Goal: Task Accomplishment & Management: Complete application form

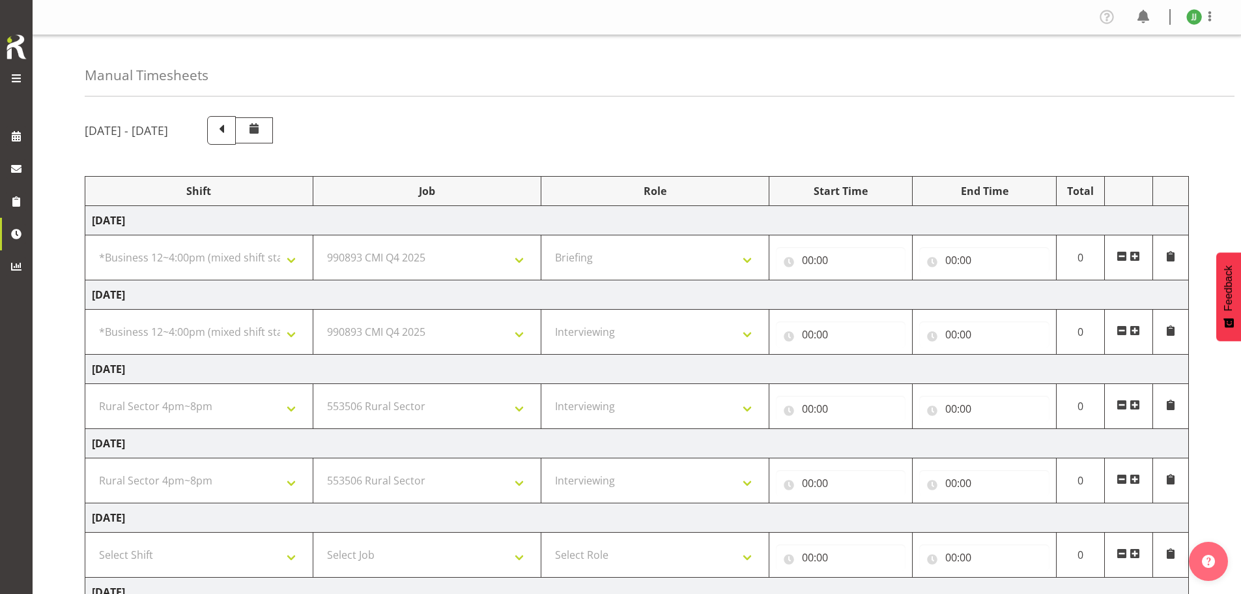
select select "81741"
select select "10575"
select select "297"
select select "81741"
select select "10575"
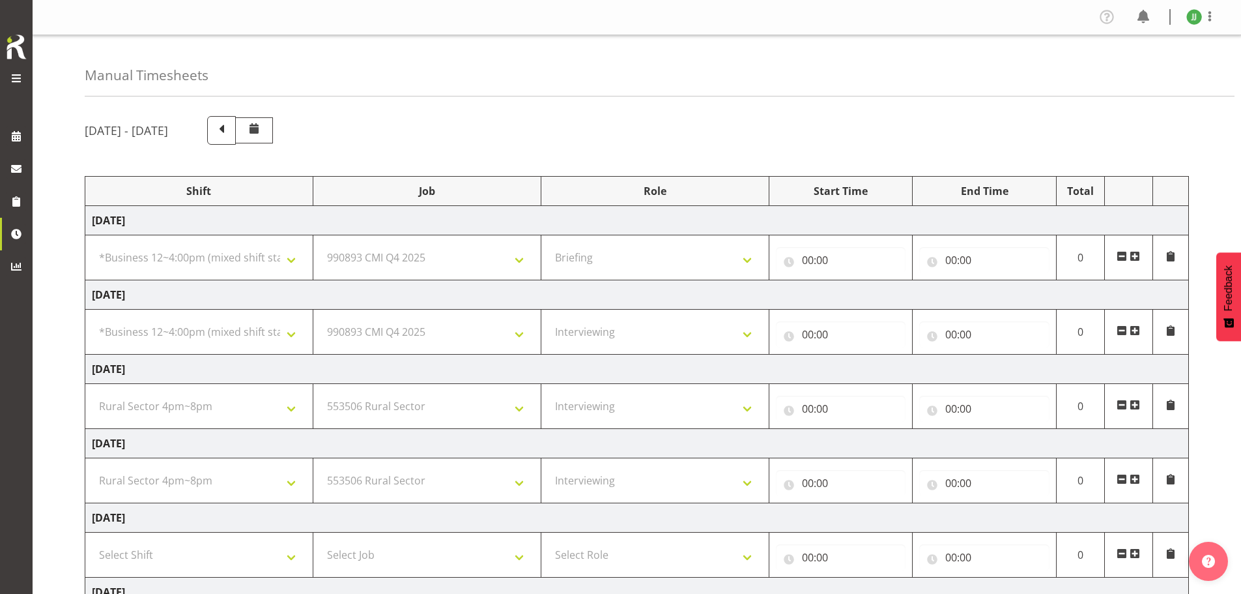
select select "47"
select select "81298"
select select "10587"
select select "47"
select select "81298"
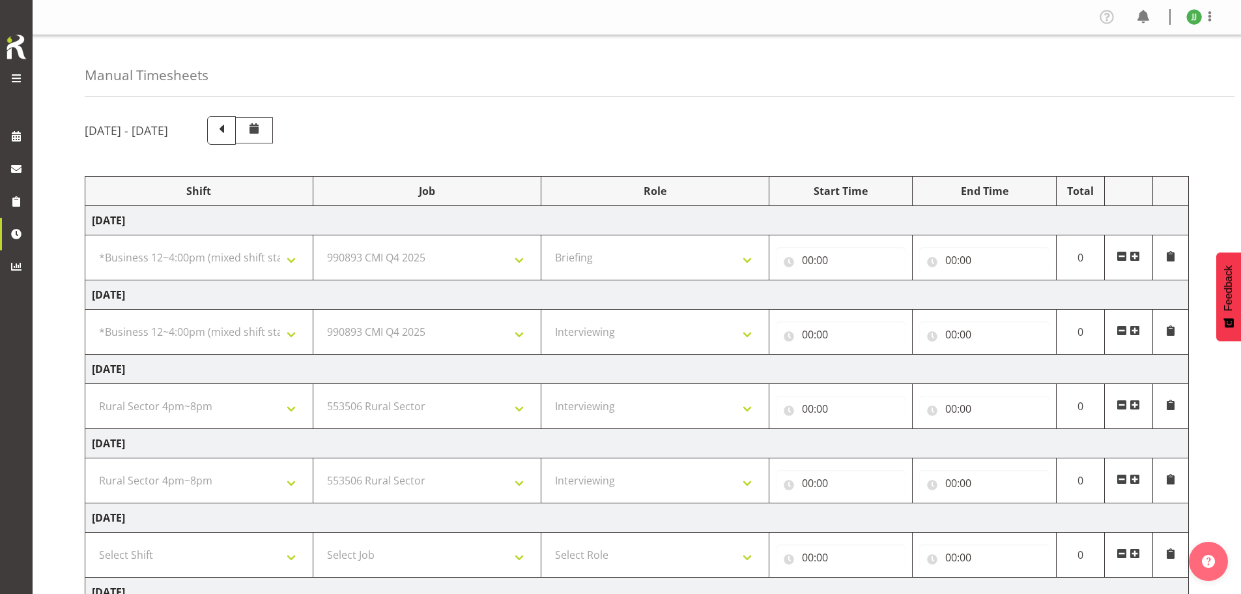
select select "10587"
select select "47"
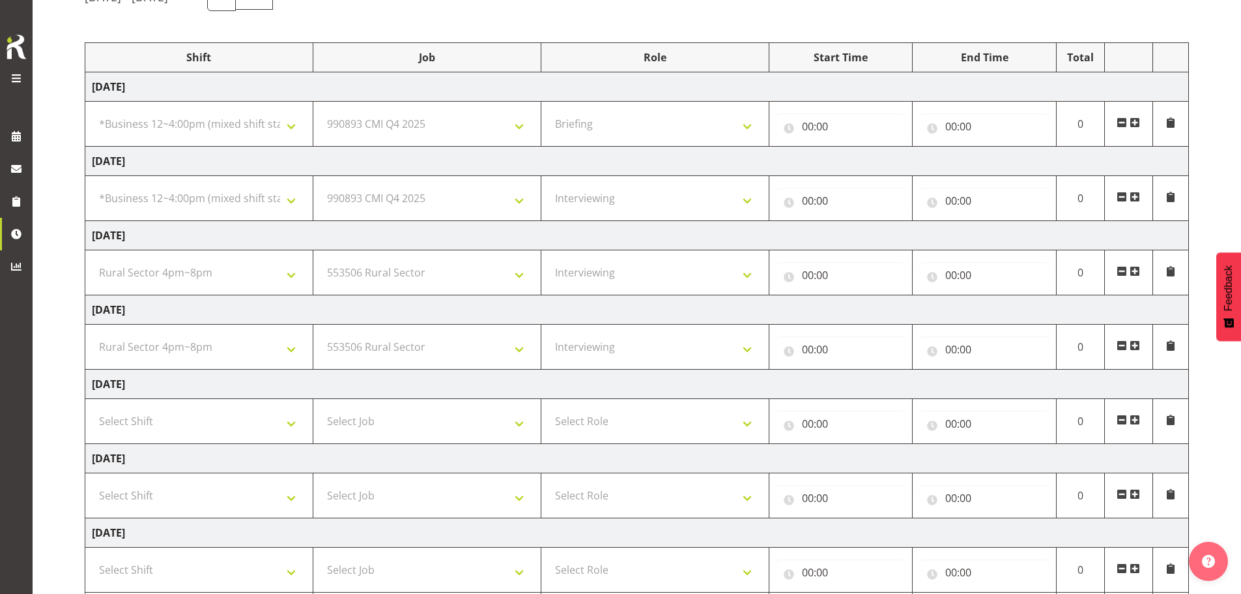
scroll to position [128, 0]
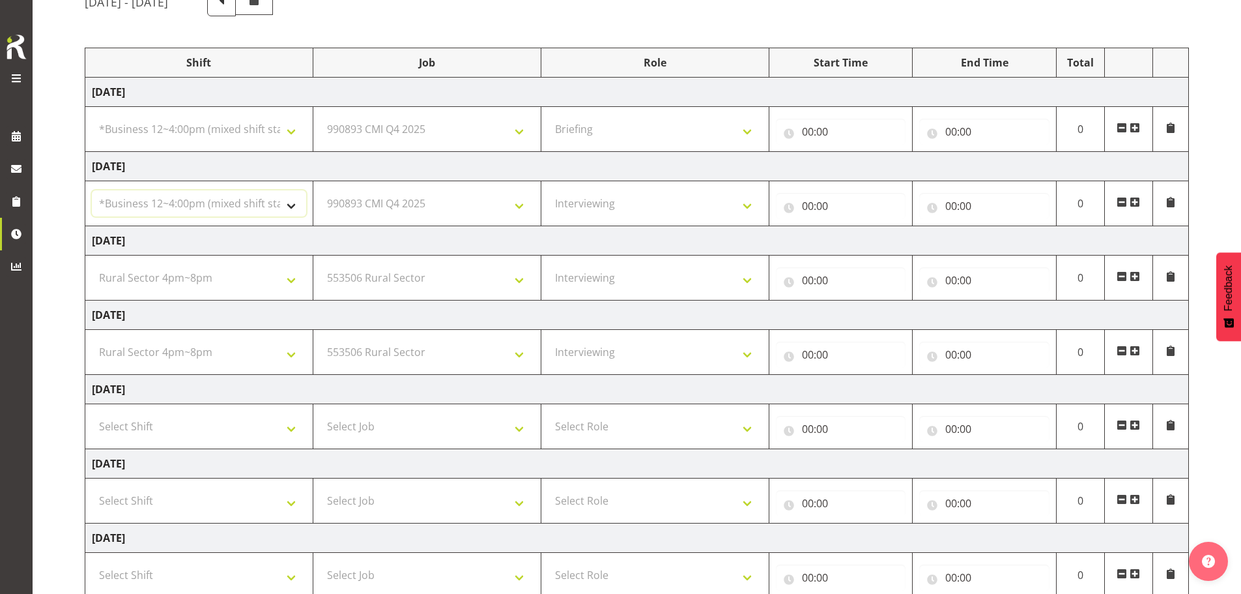
click at [184, 201] on select "Select Shift !!Weekend Residential (Roster IT Shift Label) *Business 9/10am ~ 4…" at bounding box center [199, 203] width 214 height 26
click at [227, 201] on select "Select Shift !!Weekend Residential (Roster IT Shift Label) *Business 9/10am ~ 4…" at bounding box center [199, 203] width 214 height 26
click at [23, 78] on span at bounding box center [16, 78] width 16 height 16
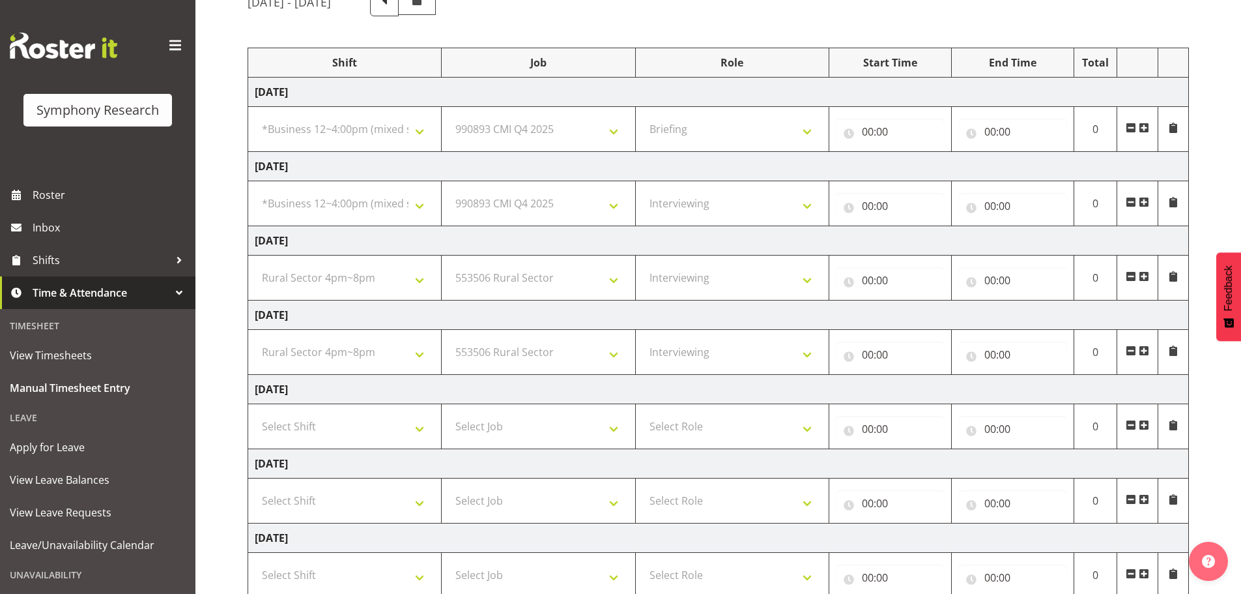
click at [87, 295] on span "Time & Attendance" at bounding box center [101, 293] width 137 height 20
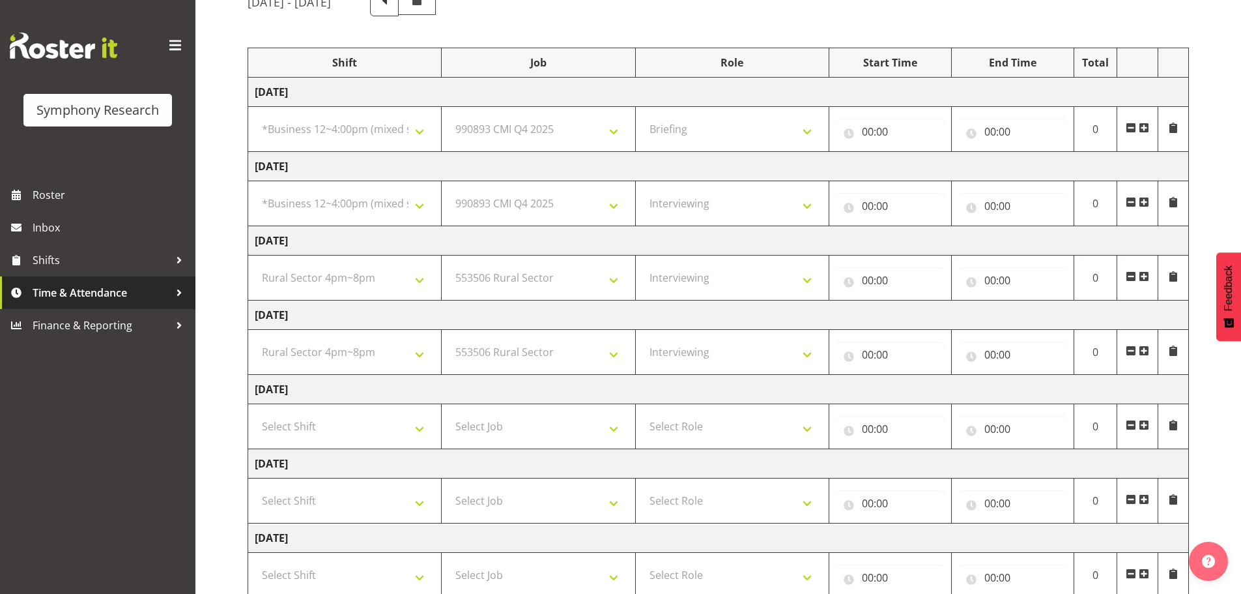
click at [89, 297] on span "Time & Attendance" at bounding box center [101, 293] width 137 height 20
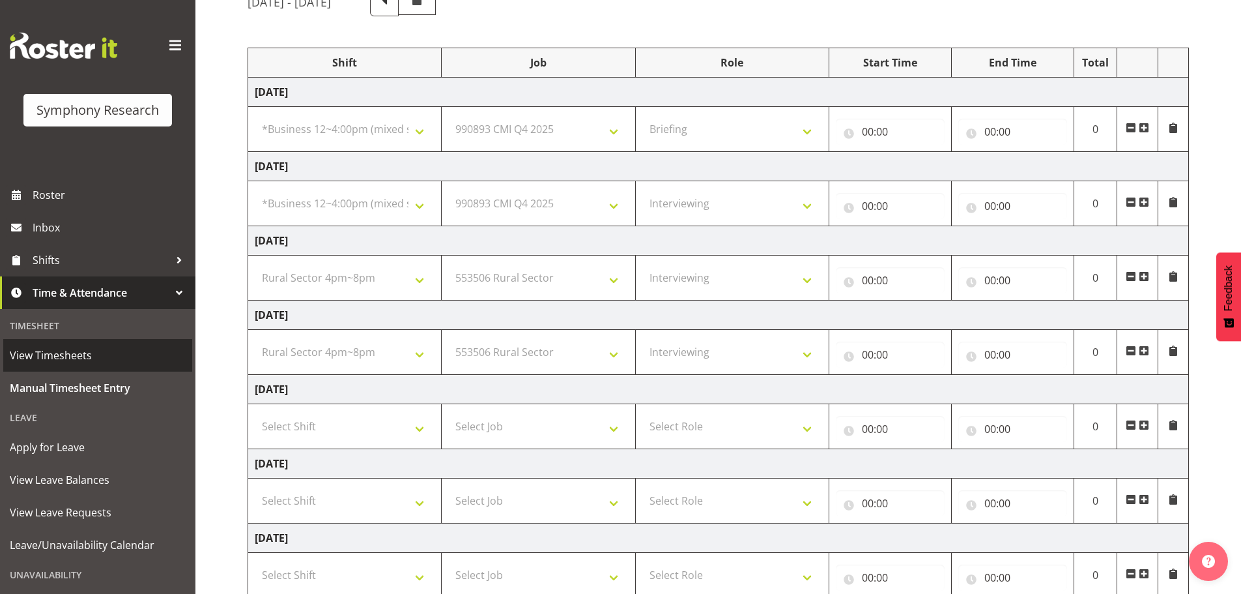
click at [72, 352] on span "View Timesheets" at bounding box center [98, 355] width 176 height 20
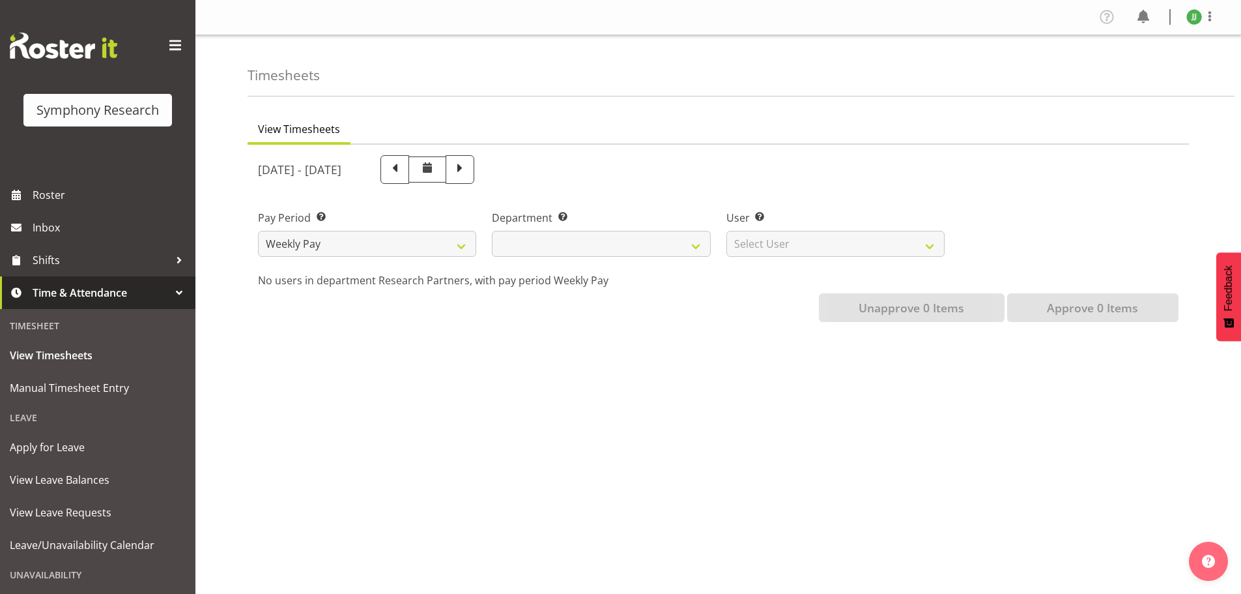
select select
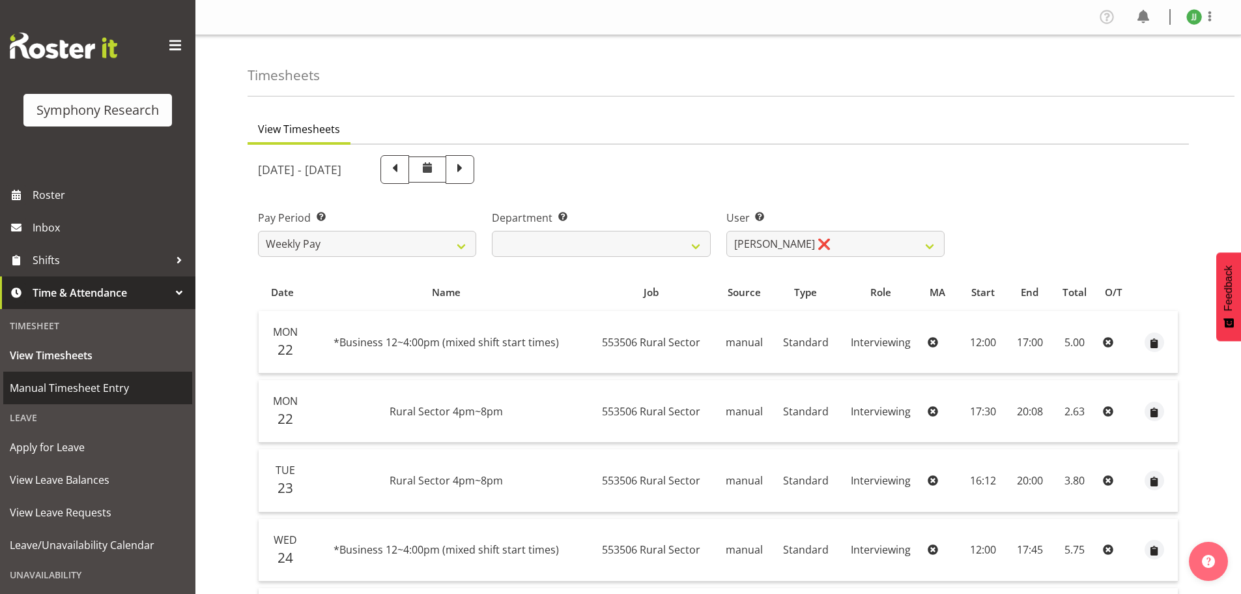
click at [92, 391] on span "Manual Timesheet Entry" at bounding box center [98, 388] width 176 height 20
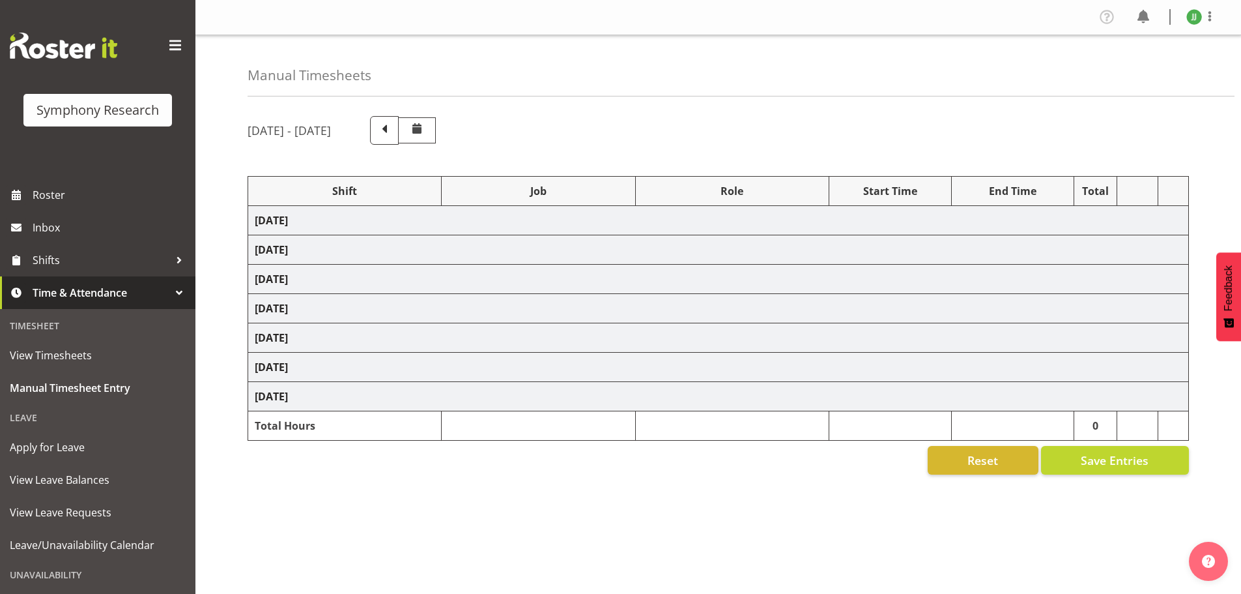
select select "81741"
select select "10575"
select select "81741"
select select "10575"
select select "47"
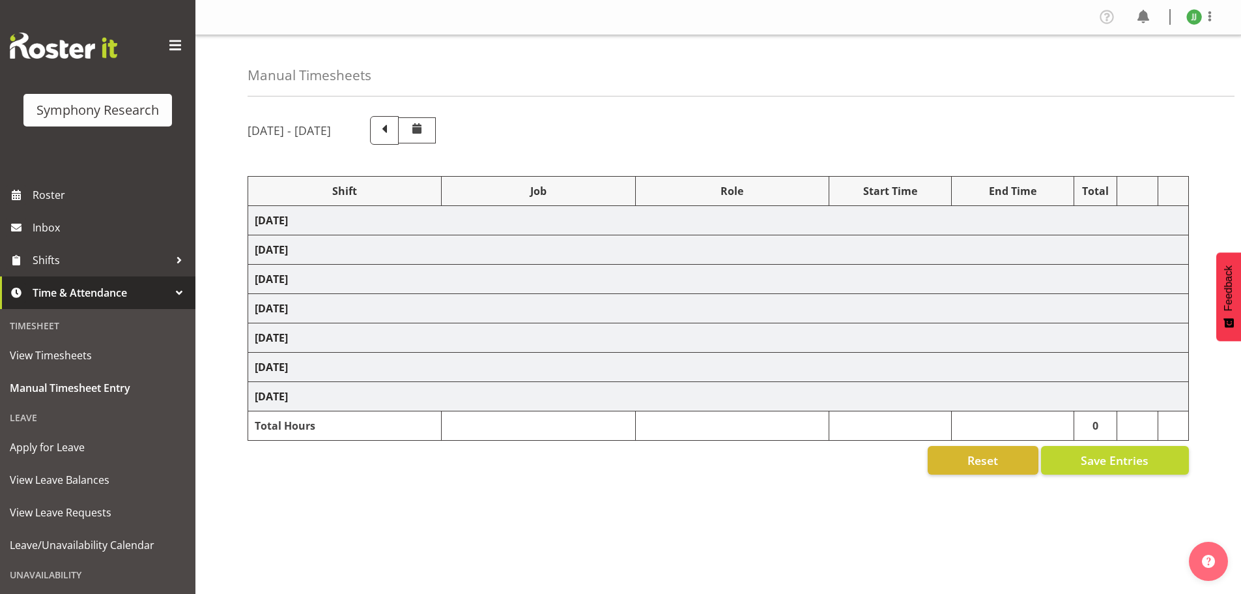
select select "81298"
select select "10587"
select select "47"
select select "81298"
select select "10587"
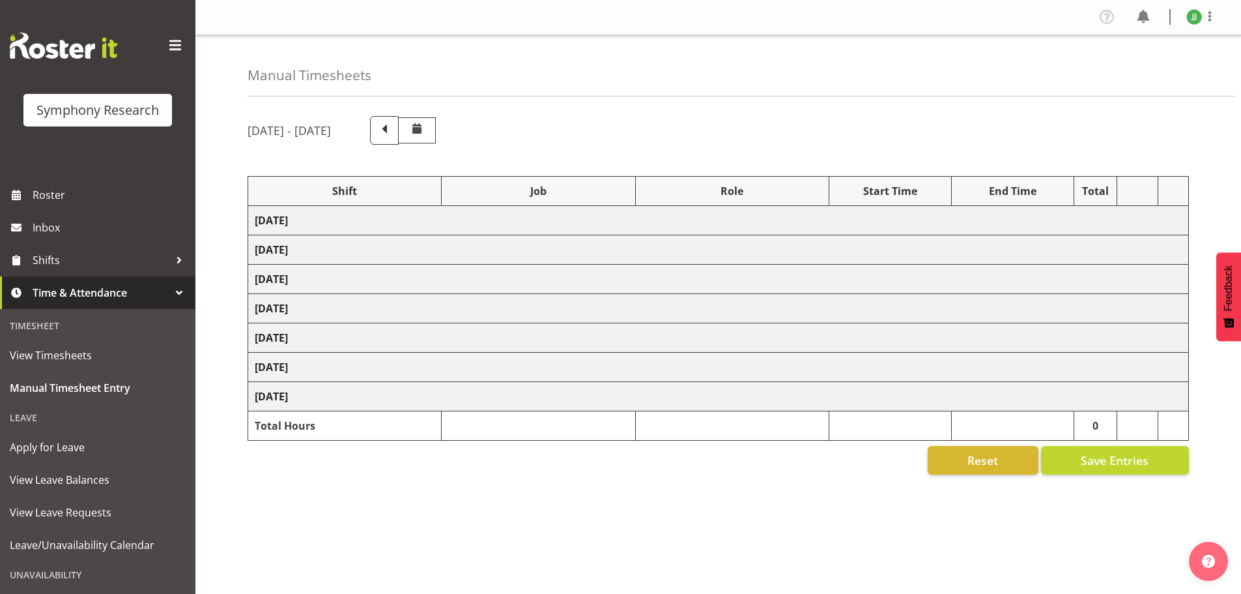
select select "47"
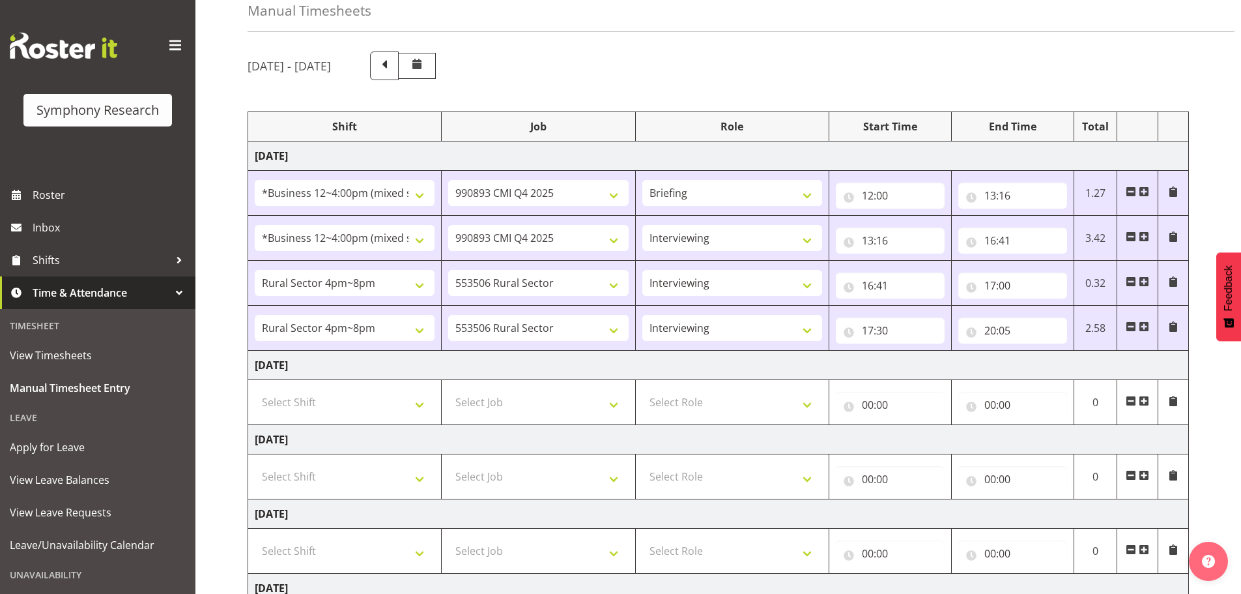
scroll to position [87, 0]
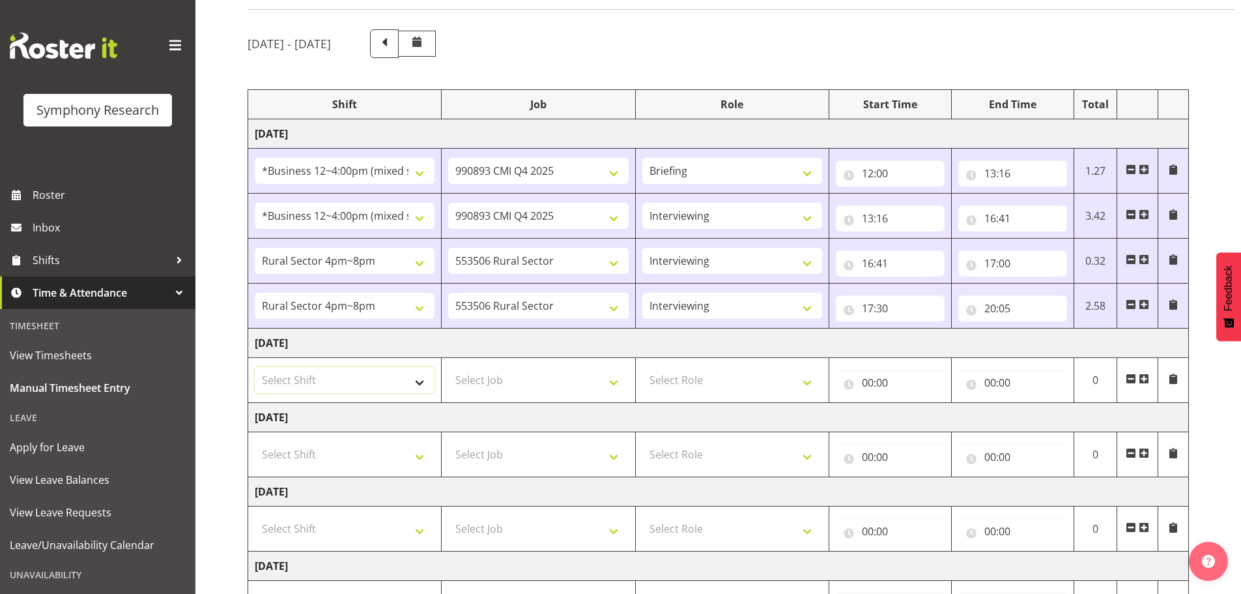
click at [389, 388] on select "Select Shift !!Weekend Residential (Roster IT Shift Label) *Business 9/10am ~ 4…" at bounding box center [345, 380] width 180 height 26
select select "81741"
click at [255, 367] on select "Select Shift !!Weekend Residential (Roster IT Shift Label) *Business 9/10am ~ 4…" at bounding box center [345, 380] width 180 height 26
click at [557, 400] on td "Select Job 550060 IF Admin 553492 World Poll Aus Wave 2 Main 2025 553493 World …" at bounding box center [539, 380] width 194 height 45
drag, startPoint x: 577, startPoint y: 387, endPoint x: 583, endPoint y: 383, distance: 7.0
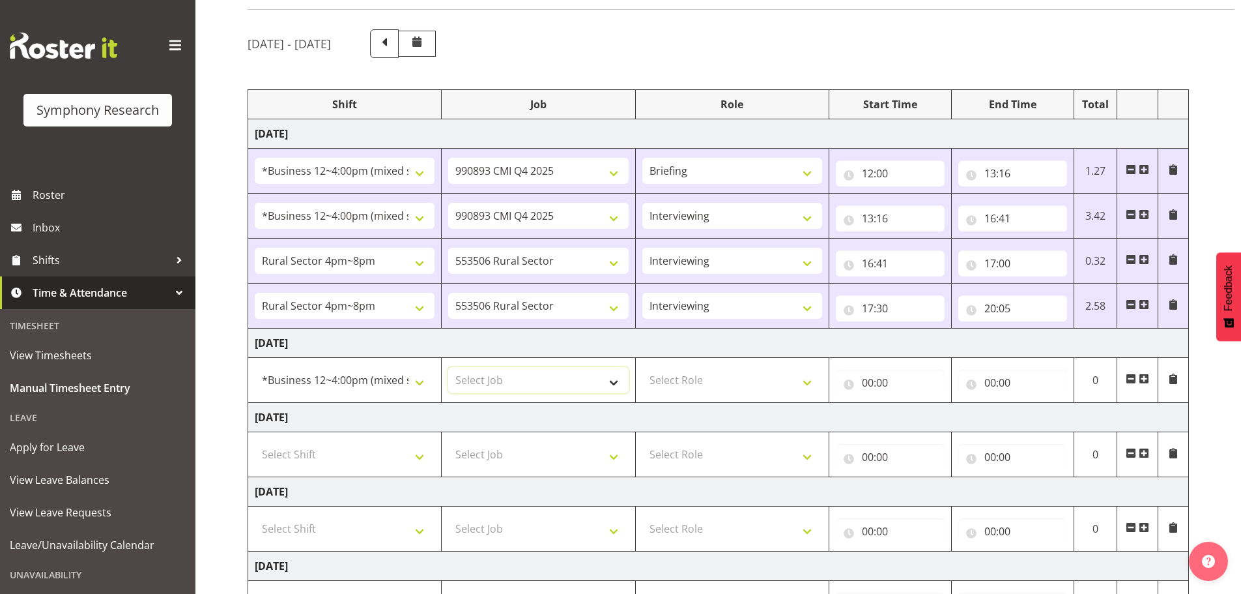
click at [577, 387] on select "Select Job 550060 IF Admin 553492 World Poll Aus Wave 2 Main 2025 553493 World …" at bounding box center [538, 380] width 180 height 26
select select "10587"
click at [448, 367] on select "Select Job 550060 IF Admin 553492 World Poll Aus Wave 2 Main 2025 553493 World …" at bounding box center [538, 380] width 180 height 26
click at [724, 383] on select "Select Role Briefing Interviewing" at bounding box center [732, 380] width 180 height 26
select select "47"
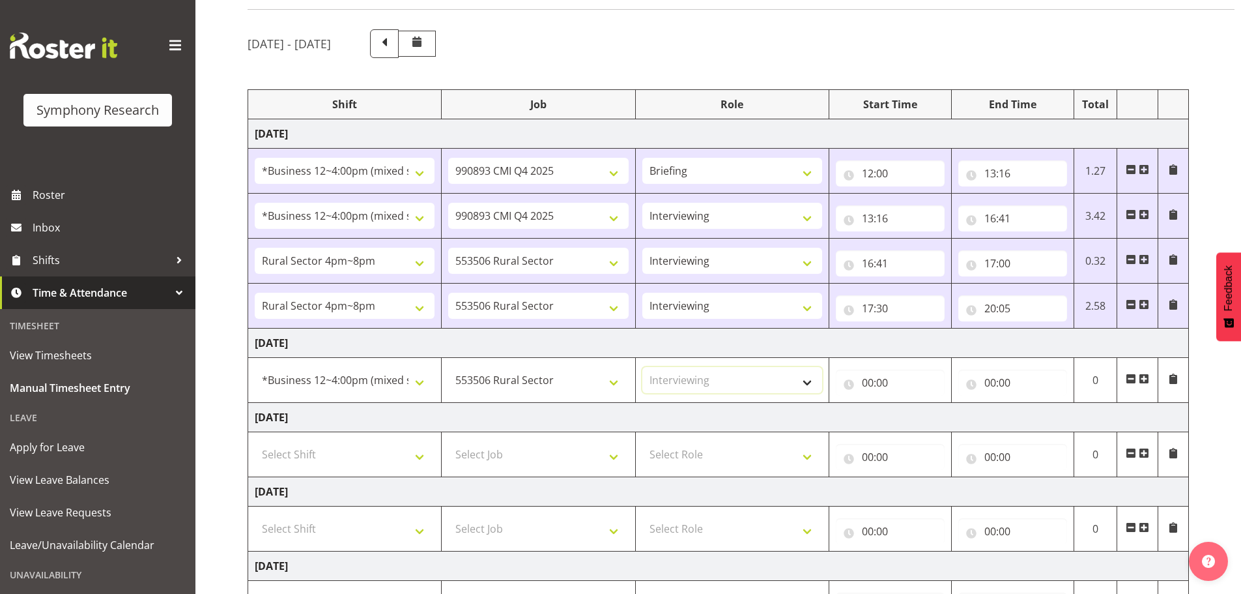
click at [642, 367] on select "Select Role Briefing Interviewing" at bounding box center [732, 380] width 180 height 26
click at [867, 384] on input "00:00" at bounding box center [890, 382] width 109 height 26
click at [923, 414] on select "00 01 02 03 04 05 06 07 08 09 10 11 12 13 14 15 16 17 18 19 20 21 22 23" at bounding box center [924, 416] width 29 height 26
select select "12"
click at [910, 403] on select "00 01 02 03 04 05 06 07 08 09 10 11 12 13 14 15 16 17 18 19 20 21 22 23" at bounding box center [924, 416] width 29 height 26
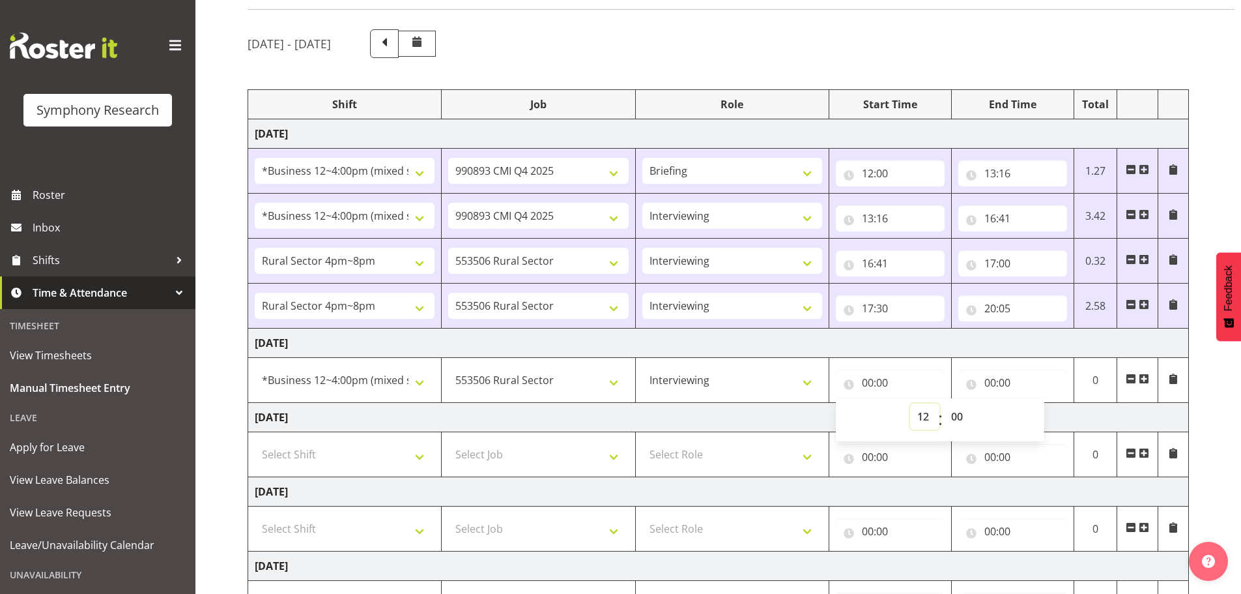
type input "12:00"
click at [992, 379] on input "00:00" at bounding box center [1012, 382] width 109 height 26
click at [1052, 420] on select "00 01 02 03 04 05 06 07 08 09 10 11 12 13 14 15 16 17 18 19 20 21 22 23" at bounding box center [1047, 416] width 29 height 26
select select "16"
click at [1033, 403] on select "00 01 02 03 04 05 06 07 08 09 10 11 12 13 14 15 16 17 18 19 20 21 22 23" at bounding box center [1047, 416] width 29 height 26
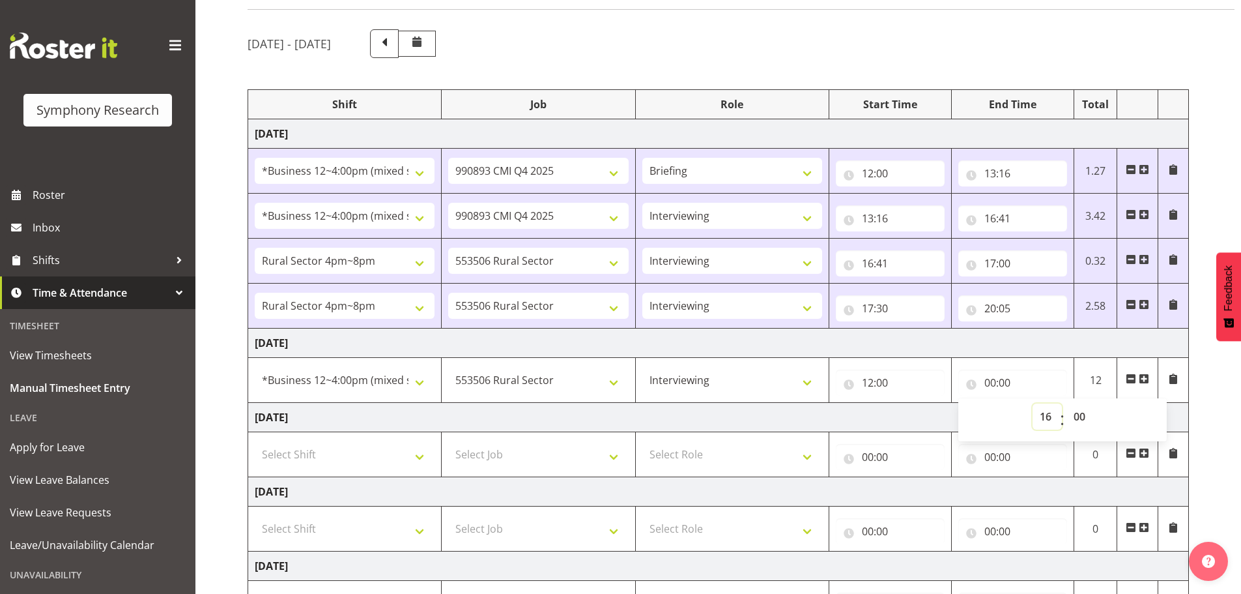
type input "16:00"
click at [1087, 414] on select "00 01 02 03 04 05 06 07 08 09 10 11 12 13 14 15 16 17 18 19 20 21 22 23 24 25 2…" at bounding box center [1081, 416] width 29 height 26
select select "37"
click at [1067, 403] on select "00 01 02 03 04 05 06 07 08 09 10 11 12 13 14 15 16 17 18 19 20 21 22 23 24 25 2…" at bounding box center [1081, 416] width 29 height 26
type input "16:37"
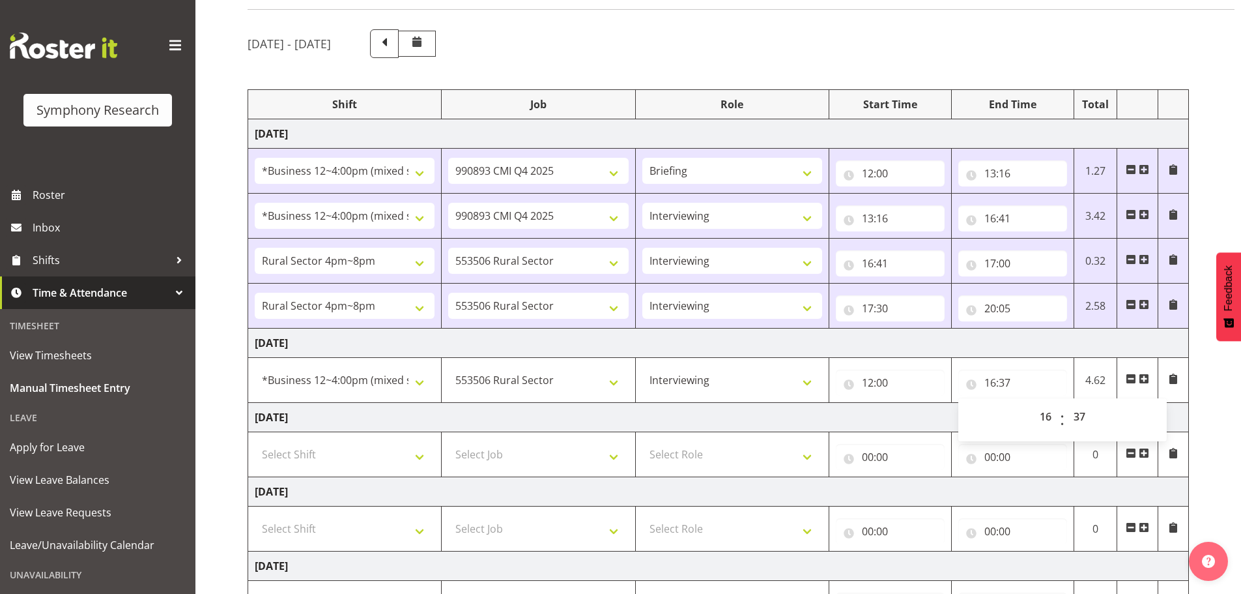
click at [1147, 379] on span at bounding box center [1144, 378] width 10 height 10
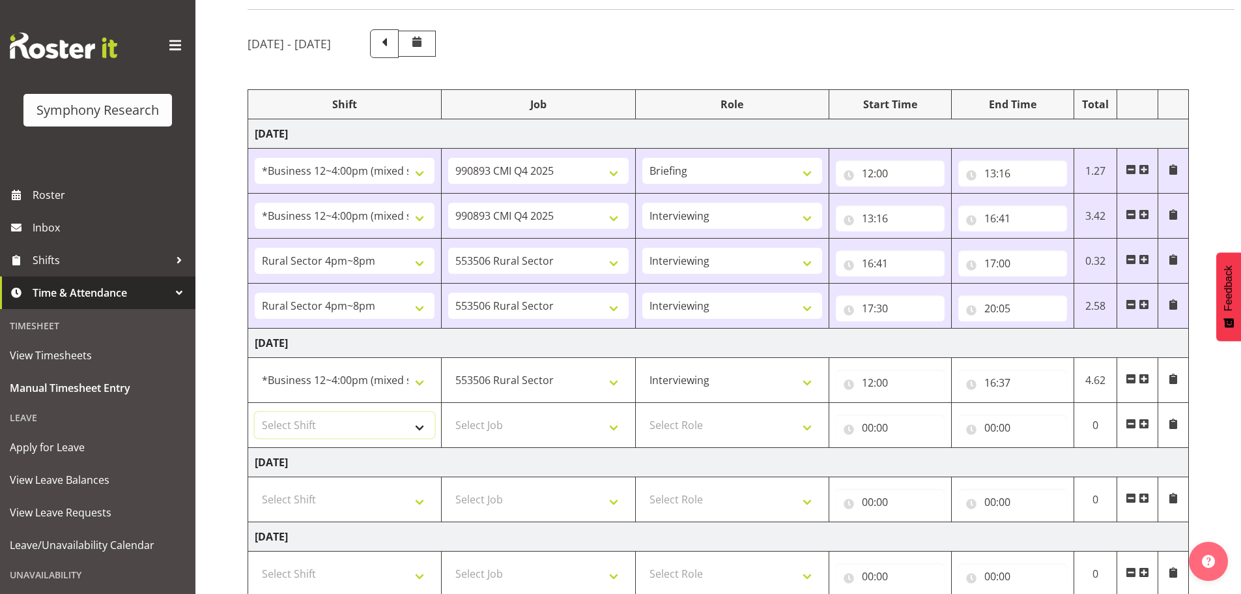
click at [397, 424] on select "Select Shift !!Weekend Residential (Roster IT Shift Label) *Business 9/10am ~ 4…" at bounding box center [345, 425] width 180 height 26
select select "81298"
click at [255, 412] on select "Select Shift !!Weekend Residential (Roster IT Shift Label) *Business 9/10am ~ 4…" at bounding box center [345, 425] width 180 height 26
click at [532, 414] on select "Select Job 550060 IF Admin 553492 World Poll Aus Wave 2 Main 2025 553493 World …" at bounding box center [538, 425] width 180 height 26
select select "10587"
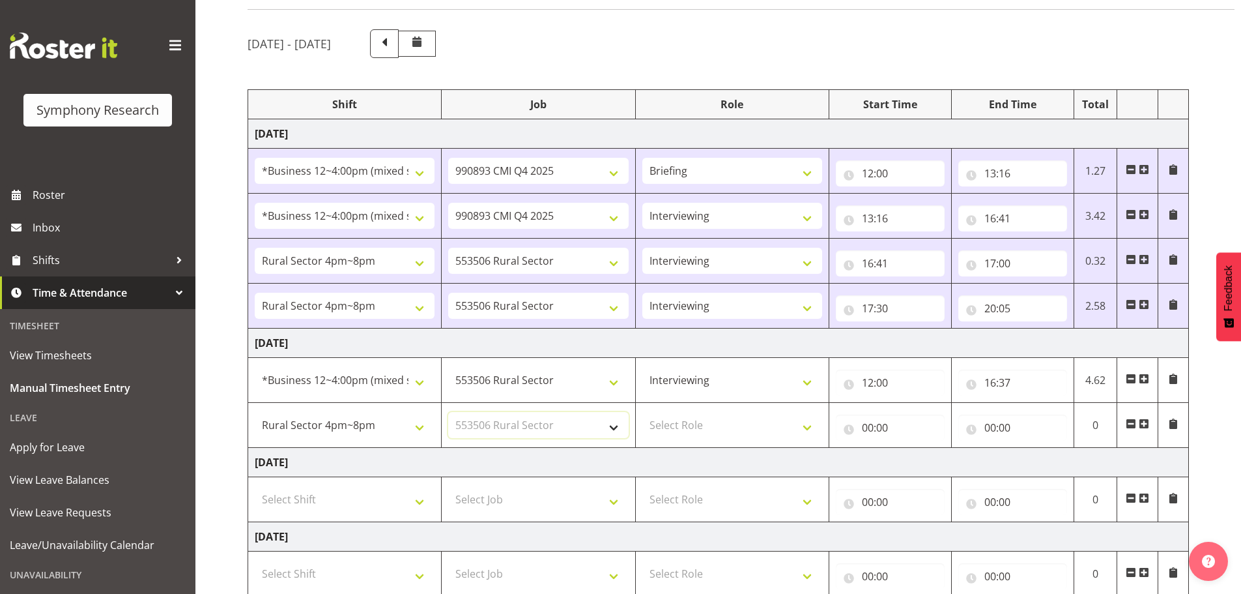
click at [448, 412] on select "Select Job 550060 IF Admin 553492 World Poll Aus Wave 2 Main 2025 553493 World …" at bounding box center [538, 425] width 180 height 26
click at [730, 425] on select "Select Role Briefing Interviewing" at bounding box center [732, 425] width 180 height 26
select select "47"
click at [642, 412] on select "Select Role Briefing Interviewing" at bounding box center [732, 425] width 180 height 26
click at [867, 429] on input "00:00" at bounding box center [890, 427] width 109 height 26
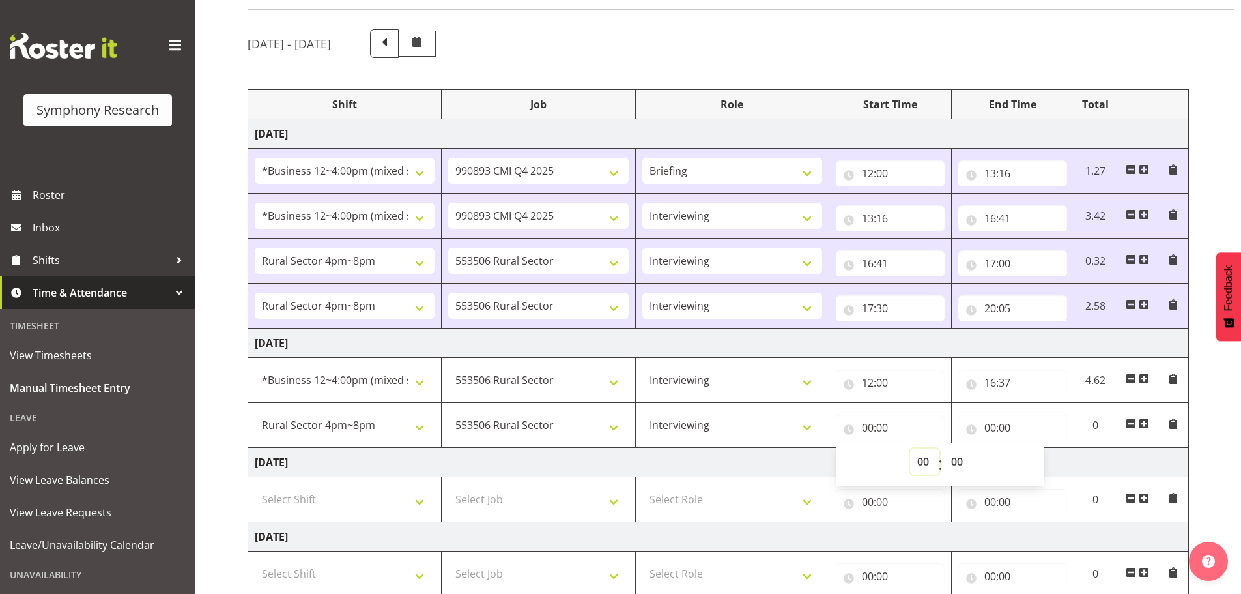
click at [921, 457] on select "00 01 02 03 04 05 06 07 08 09 10 11 12 13 14 15 16 17 18 19 20 21 22 23" at bounding box center [924, 461] width 29 height 26
select select "16"
click at [910, 448] on select "00 01 02 03 04 05 06 07 08 09 10 11 12 13 14 15 16 17 18 19 20 21 22 23" at bounding box center [924, 461] width 29 height 26
type input "16:00"
click at [926, 462] on select "00 01 02 03 04 05 06 07 08 09 10 11 12 13 14 15 16 17 18 19 20 21 22 23" at bounding box center [924, 461] width 29 height 26
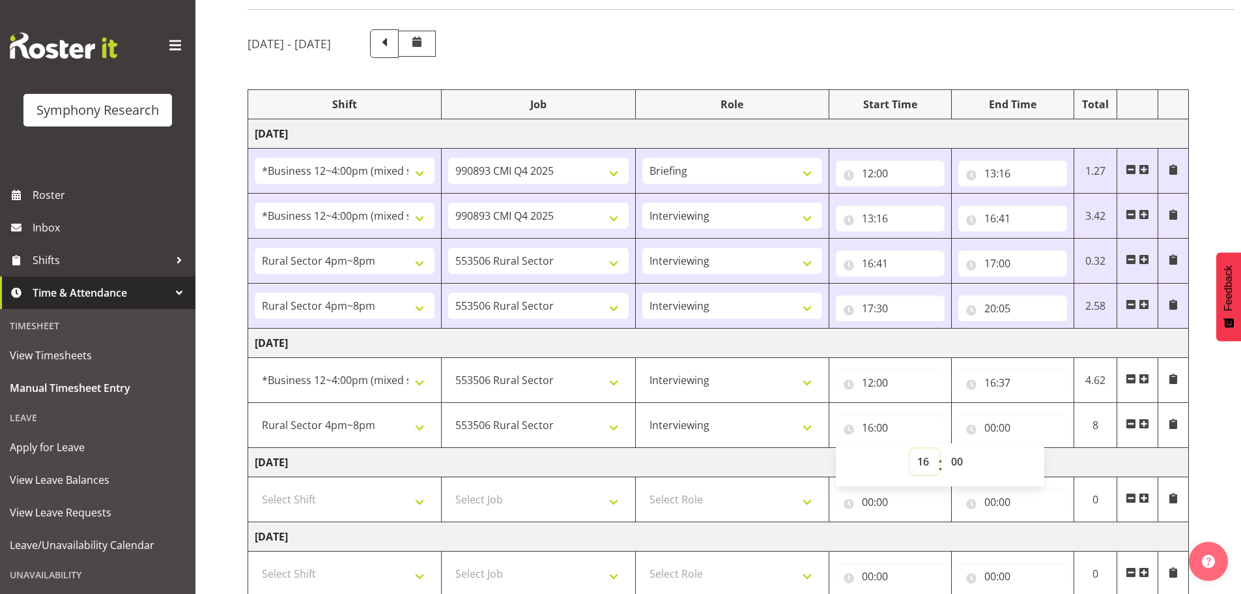
select select "17"
click at [910, 448] on select "00 01 02 03 04 05 06 07 08 09 10 11 12 13 14 15 16 17 18 19 20 21 22 23" at bounding box center [924, 461] width 29 height 26
type input "17:00"
click at [963, 463] on select "00 01 02 03 04 05 06 07 08 09 10 11 12 13 14 15 16 17 18 19 20 21 22 23 24 25 2…" at bounding box center [958, 461] width 29 height 26
select select "7"
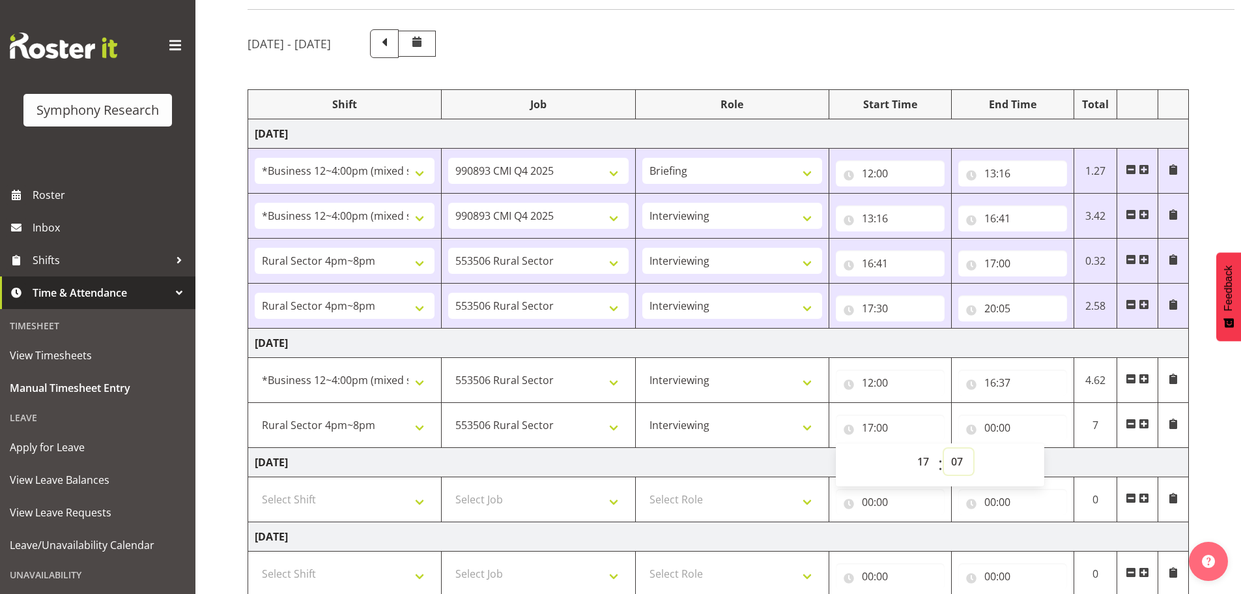
click at [944, 448] on select "00 01 02 03 04 05 06 07 08 09 10 11 12 13 14 15 16 17 18 19 20 21 22 23 24 25 2…" at bounding box center [958, 461] width 29 height 26
type input "17:07"
click at [988, 427] on input "00:00" at bounding box center [1012, 427] width 109 height 26
click at [1041, 461] on select "00 01 02 03 04 05 06 07 08 09 10 11 12 13 14 15 16 17 18 19 20 21 22 23" at bounding box center [1047, 461] width 29 height 26
select select "20"
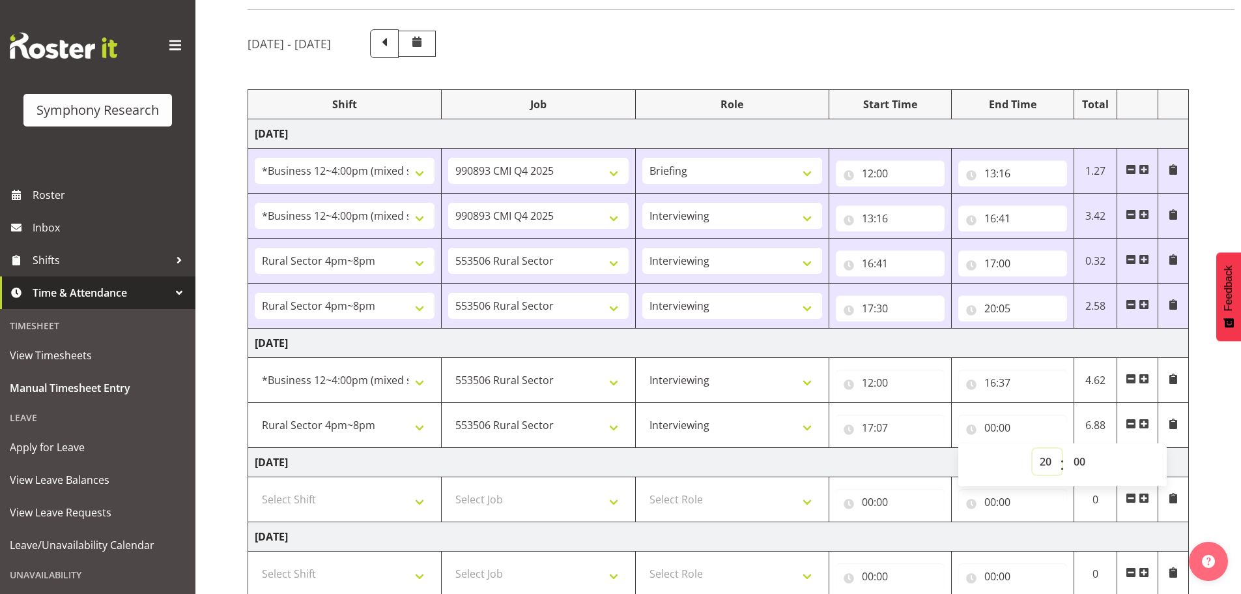
click at [1033, 448] on select "00 01 02 03 04 05 06 07 08 09 10 11 12 13 14 15 16 17 18 19 20 21 22 23" at bounding box center [1047, 461] width 29 height 26
type input "20:00"
click at [926, 460] on td "Wednesday 1st October 2025" at bounding box center [718, 462] width 941 height 29
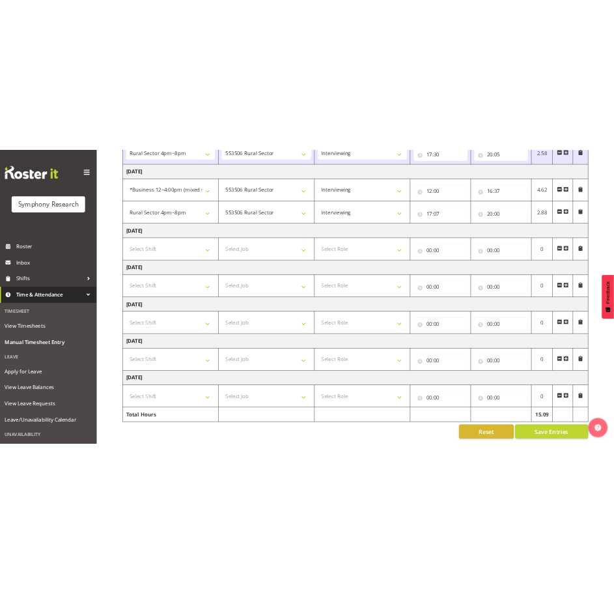
scroll to position [395, 0]
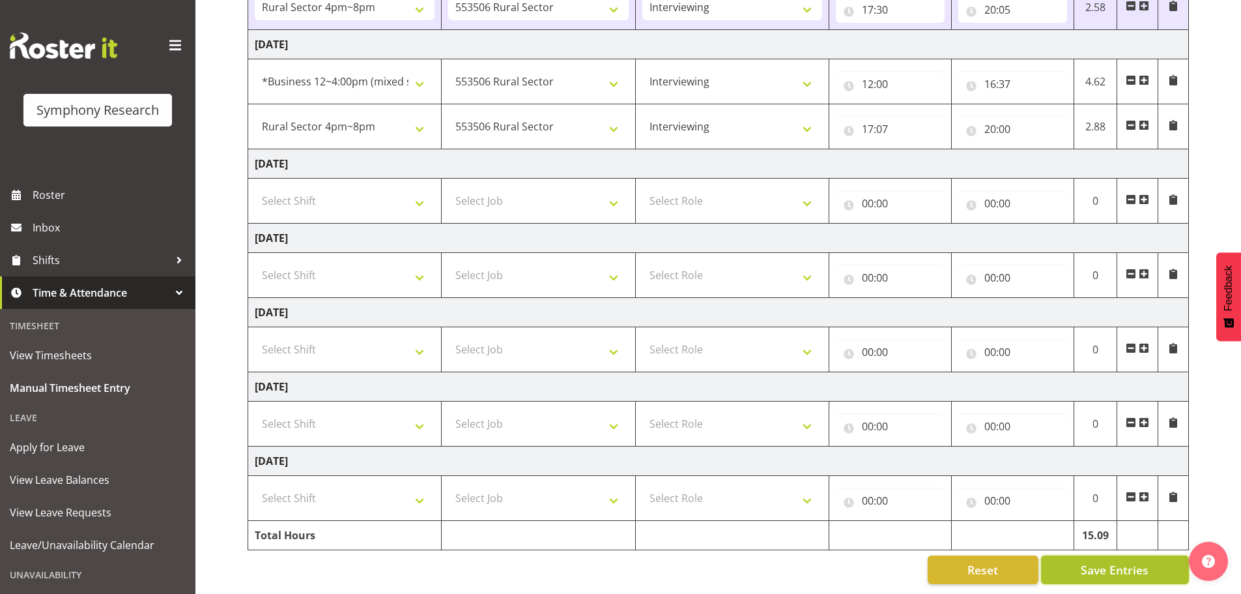
click at [1105, 561] on span "Save Entries" at bounding box center [1115, 569] width 68 height 17
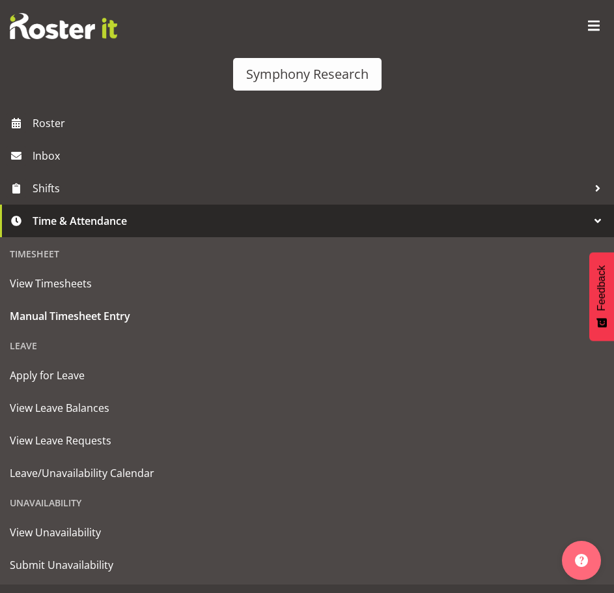
click at [584, 28] on span at bounding box center [594, 26] width 21 height 21
